Goal: Obtain resource: Obtain resource

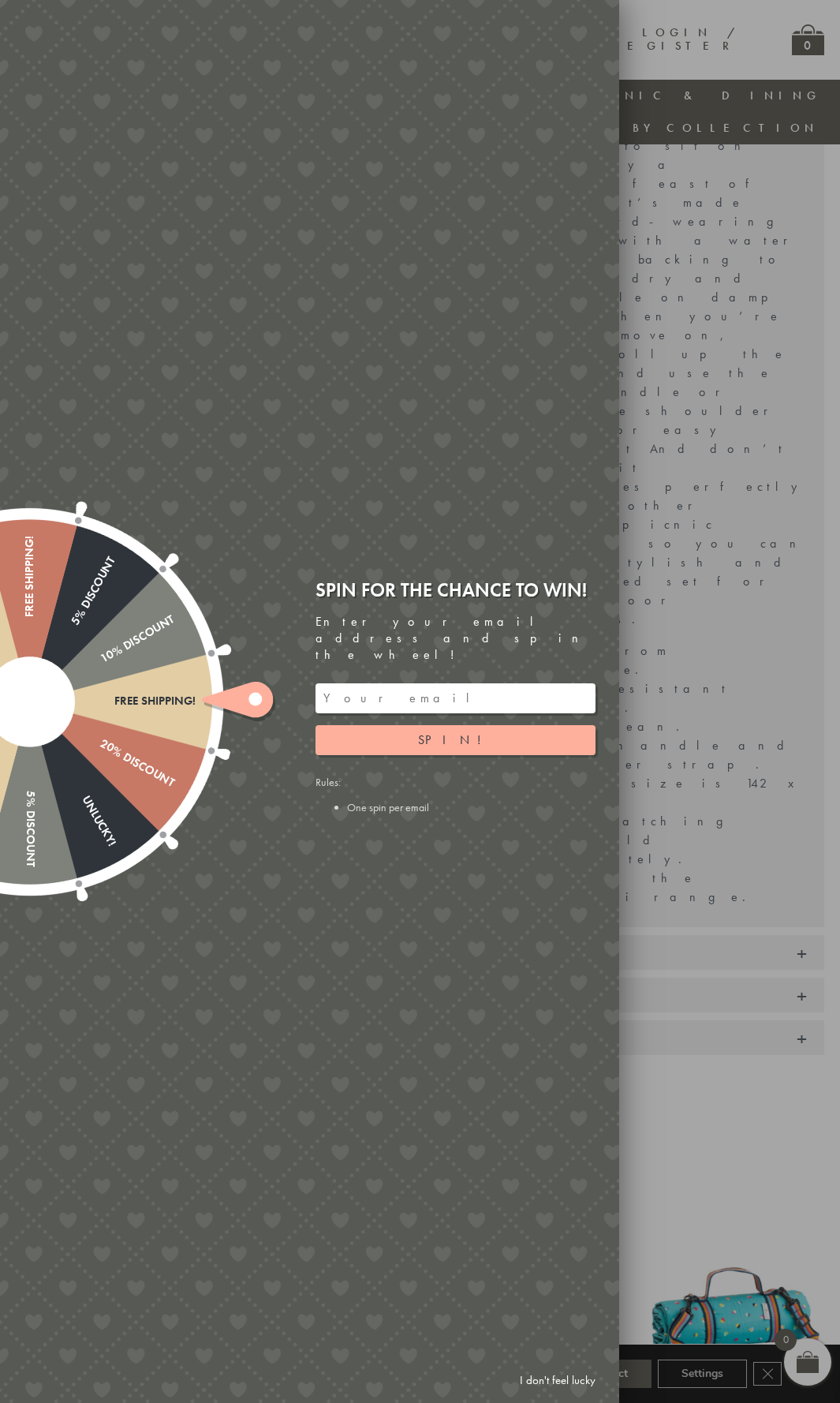
scroll to position [396, 0]
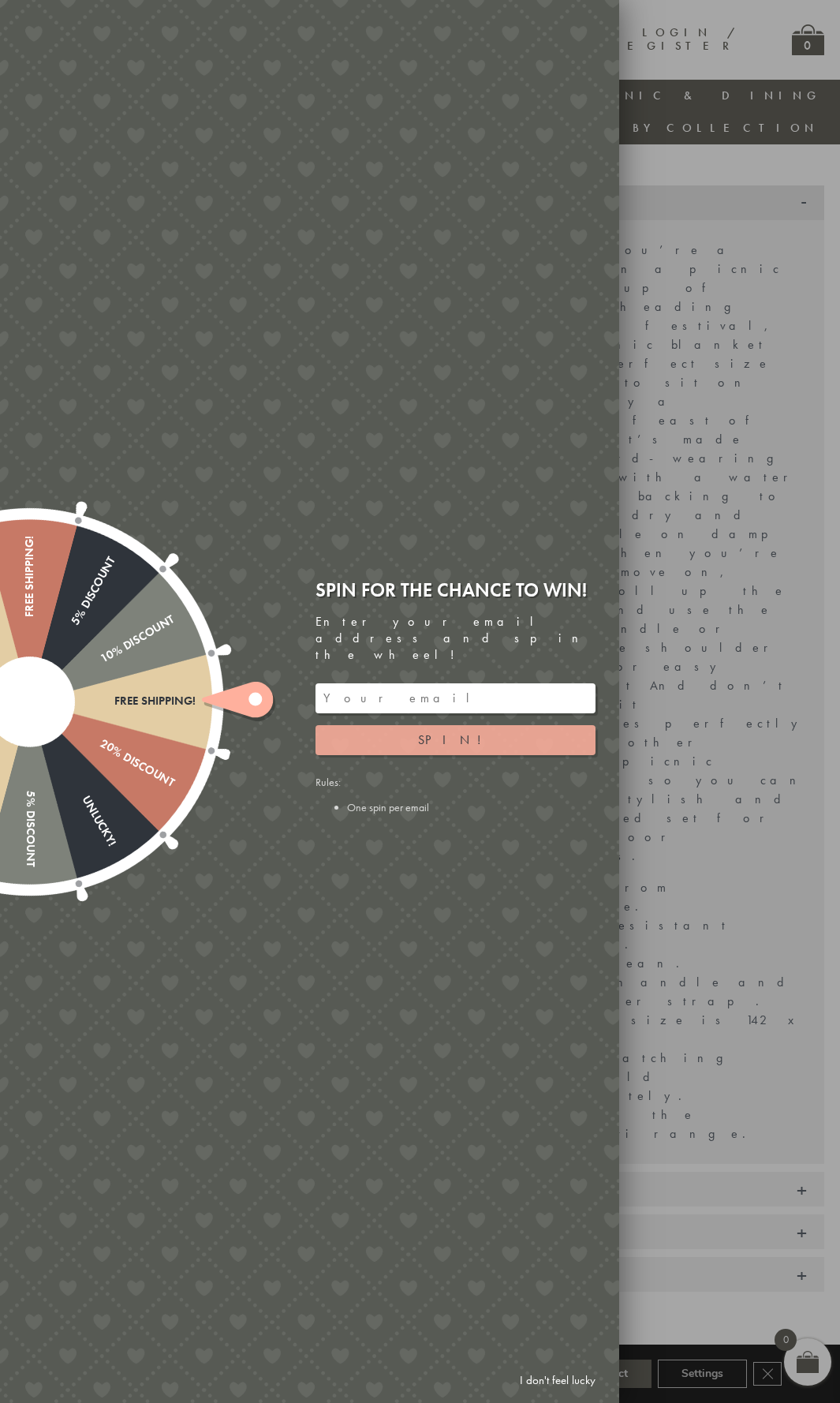
click at [444, 731] on button "Spin!" at bounding box center [456, 740] width 280 height 30
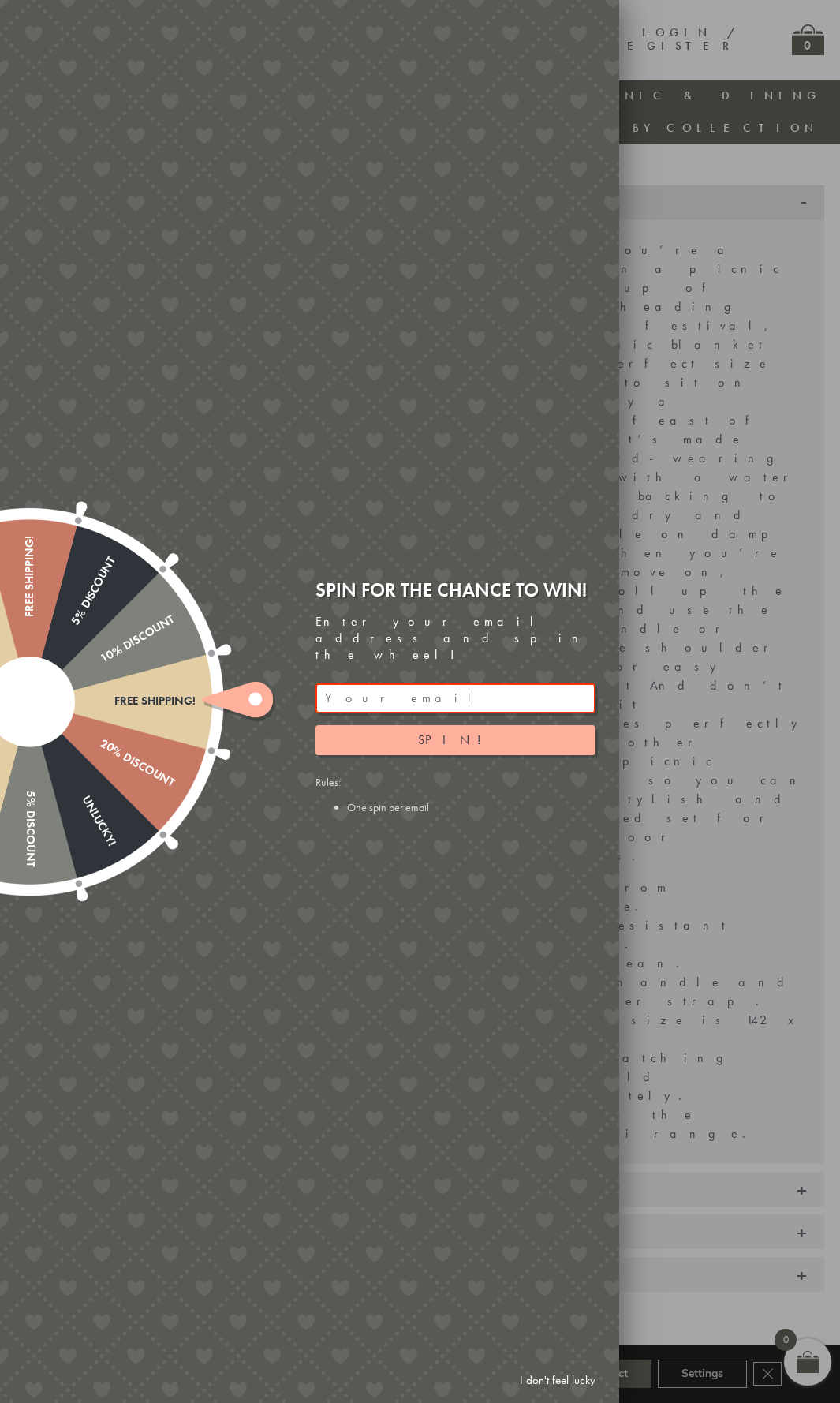
click at [711, 345] on div at bounding box center [420, 701] width 840 height 1403
drag, startPoint x: 184, startPoint y: 732, endPoint x: 161, endPoint y: 711, distance: 31.1
click at [182, 730] on div at bounding box center [29, 701] width 507 height 507
click at [387, 688] on input "email" at bounding box center [456, 698] width 280 height 30
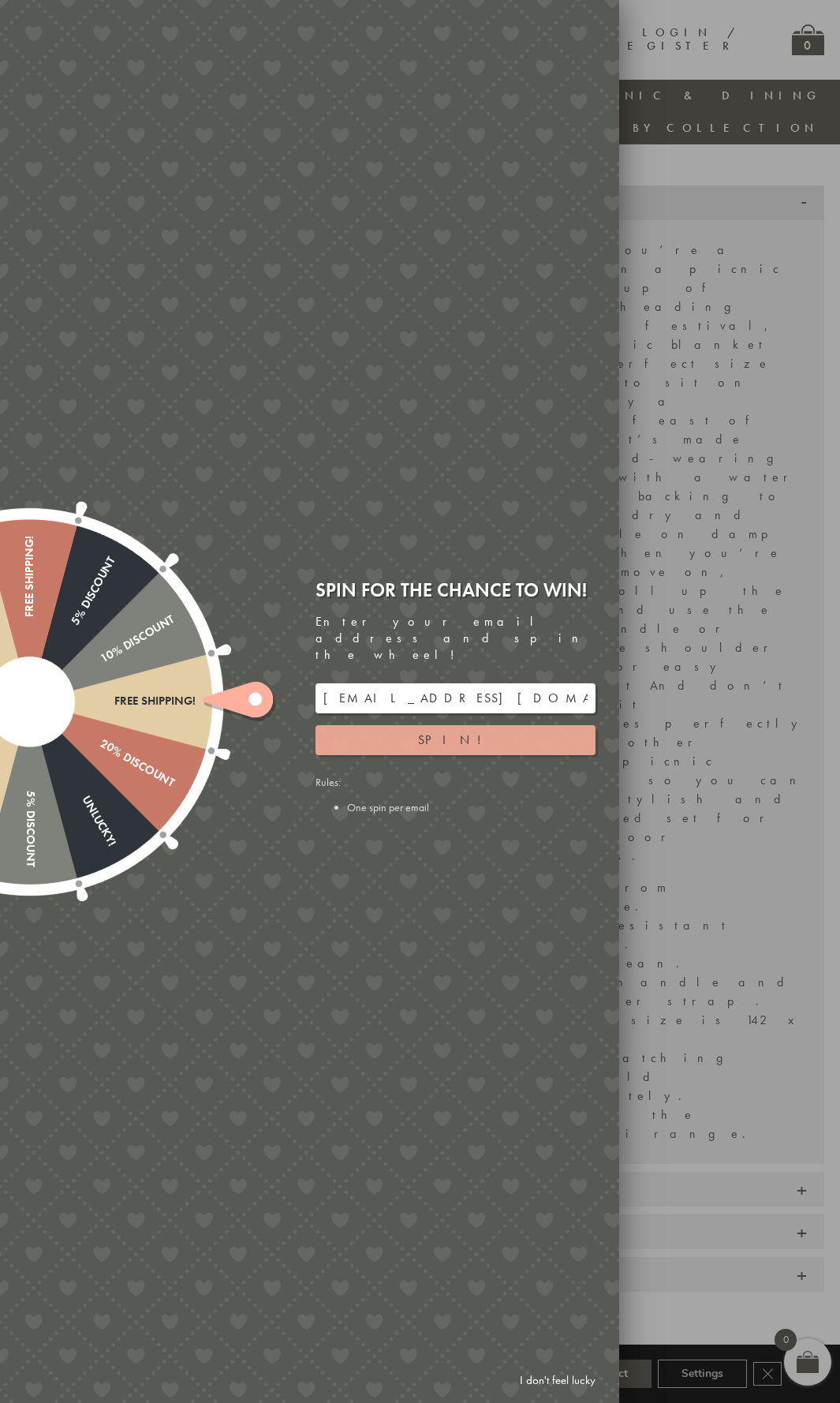
click at [423, 725] on button "Spin!" at bounding box center [456, 740] width 280 height 30
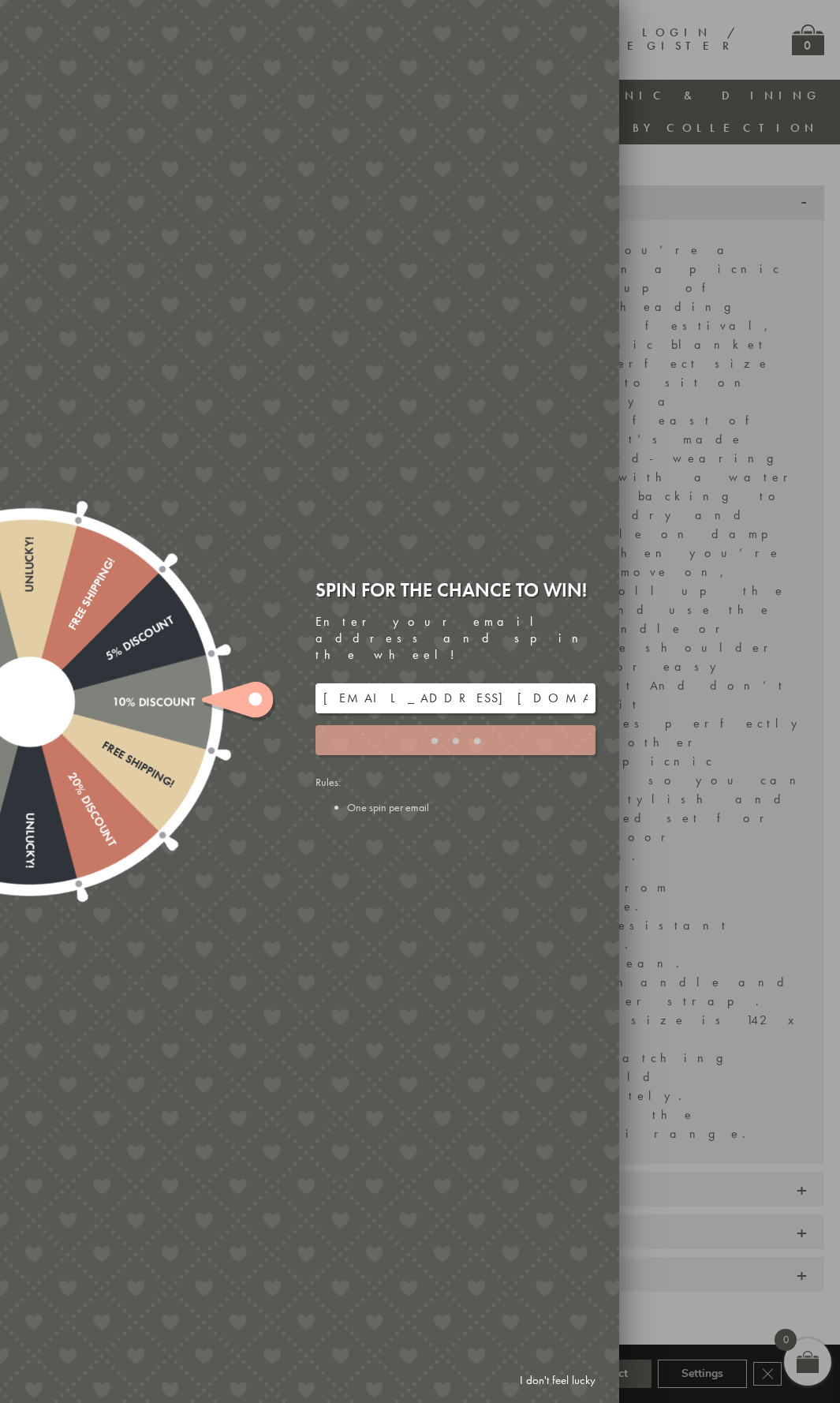
click at [147, 721] on div at bounding box center [29, 701] width 585 height 585
type input "5GCG59DK"
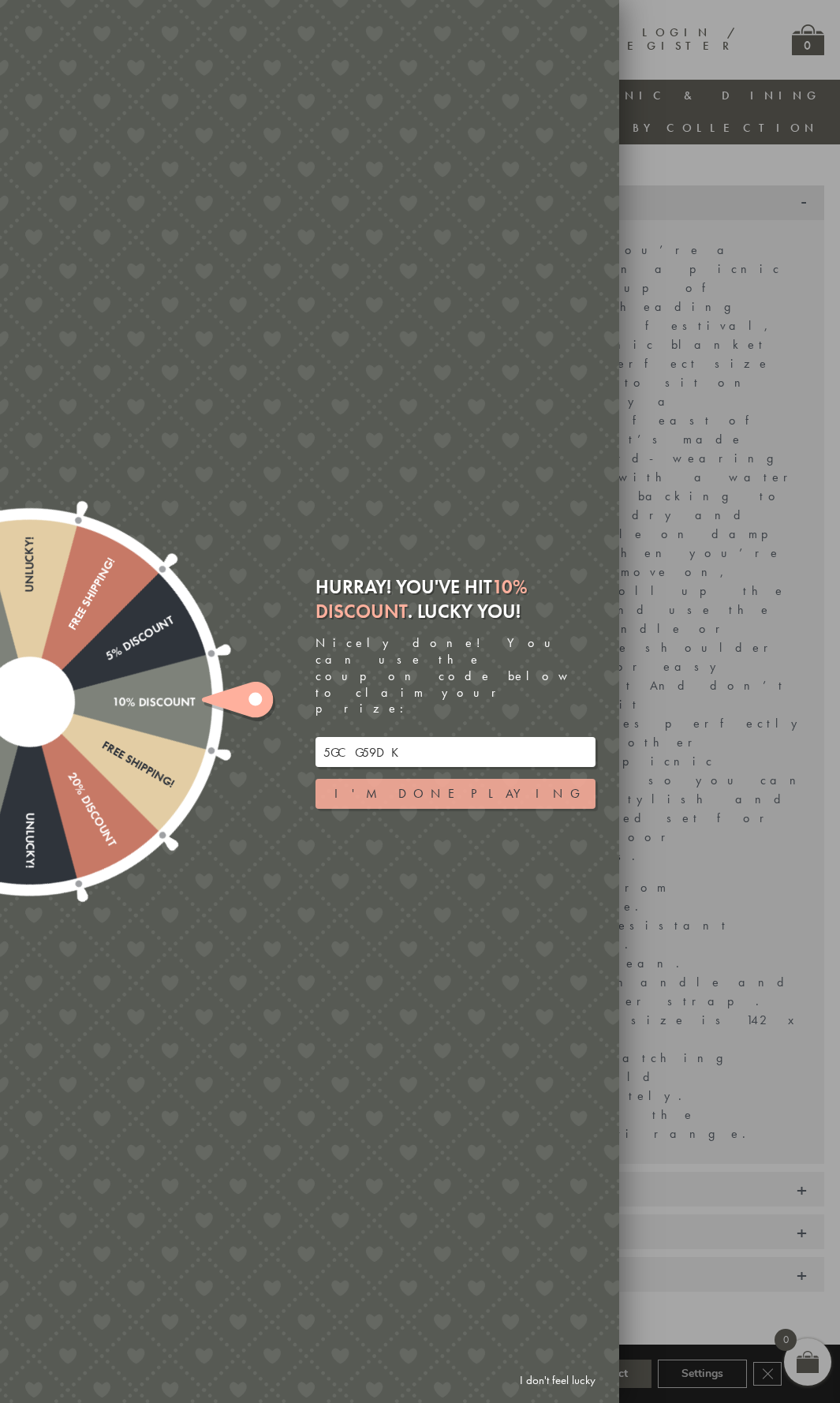
click at [500, 779] on button "I'm done playing" at bounding box center [456, 794] width 280 height 30
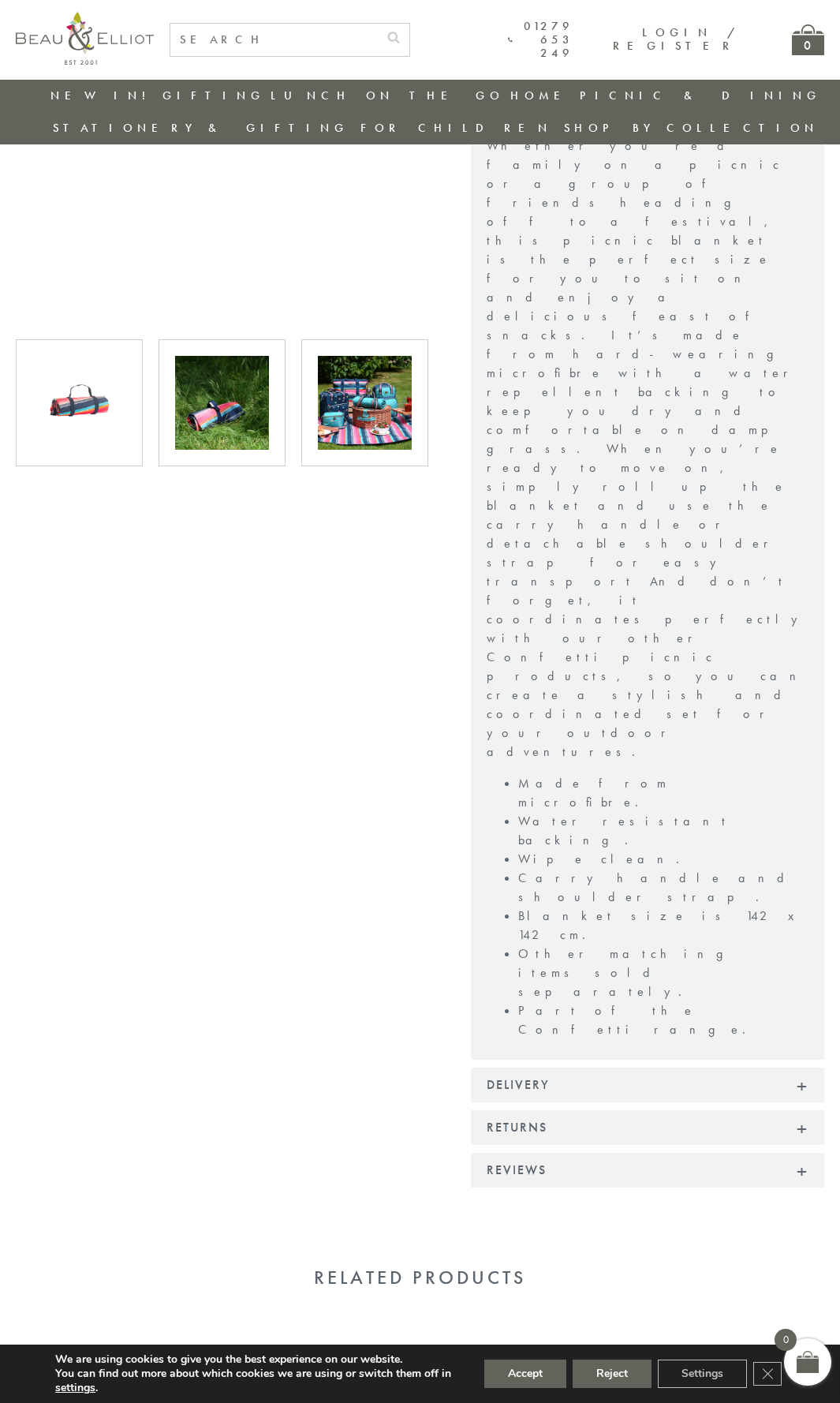
scroll to position [159, 0]
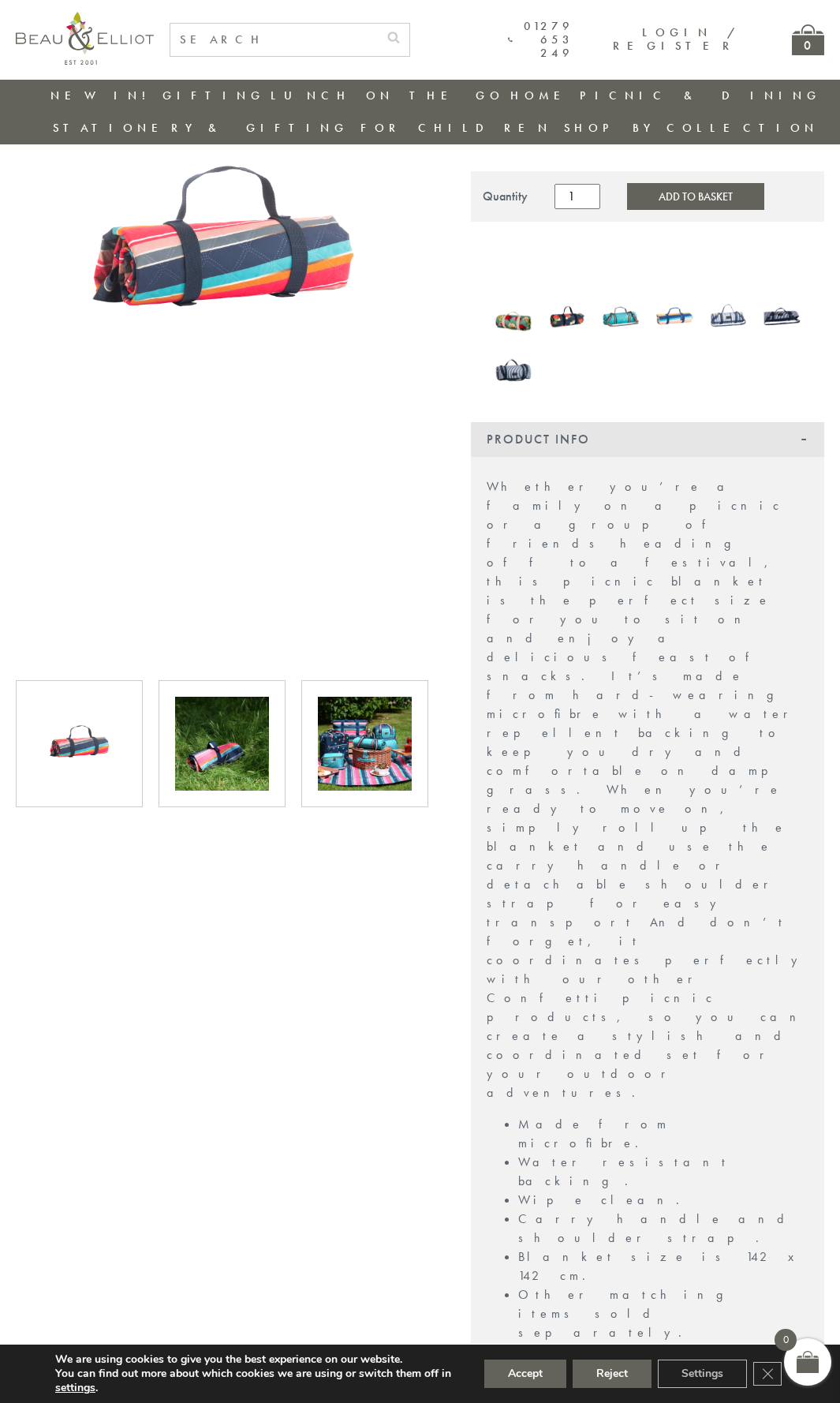
click at [367, 719] on img at bounding box center [365, 743] width 94 height 94
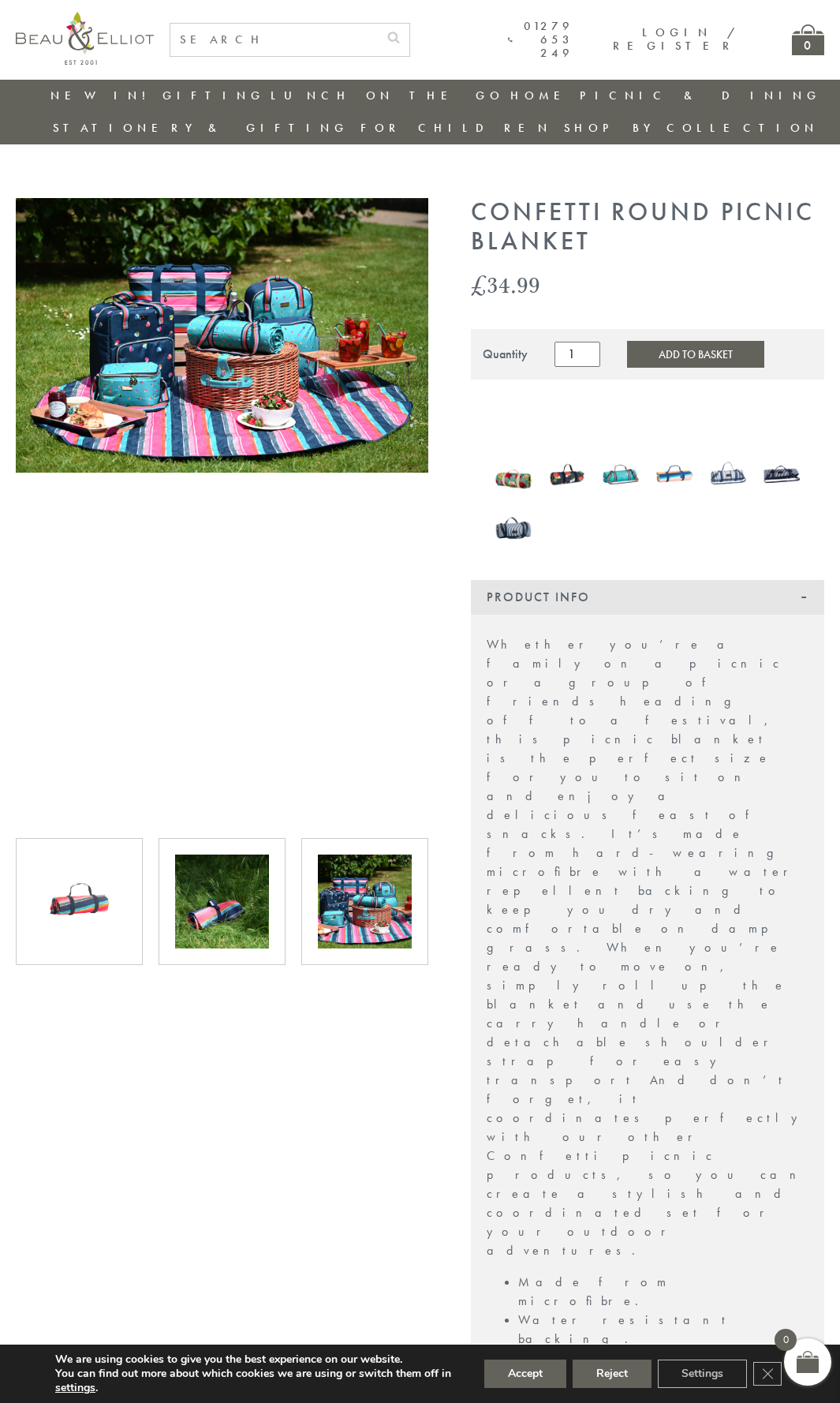
scroll to position [0, 0]
